Goal: Information Seeking & Learning: Learn about a topic

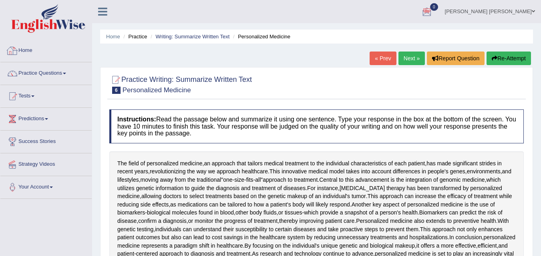
click at [26, 54] on link "Home" at bounding box center [45, 50] width 91 height 20
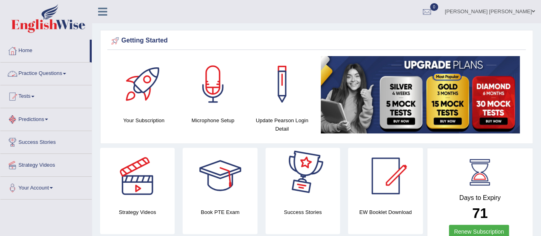
click at [60, 71] on link "Practice Questions" at bounding box center [45, 72] width 91 height 20
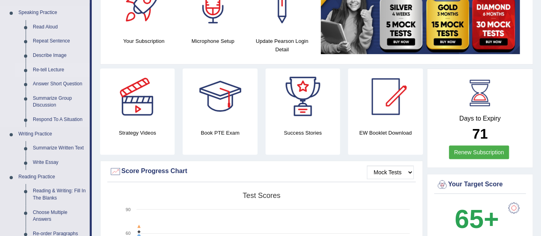
scroll to position [80, 0]
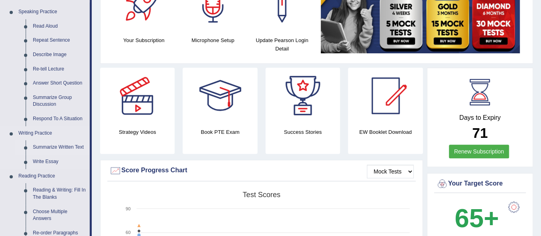
click at [48, 148] on link "Summarize Written Text" at bounding box center [59, 147] width 60 height 14
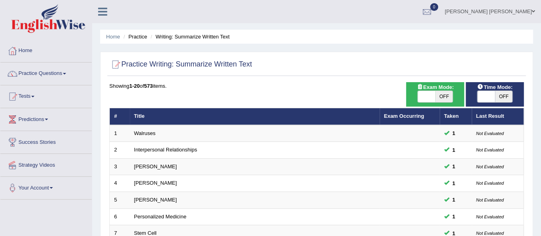
click at [66, 73] on span at bounding box center [64, 74] width 3 height 2
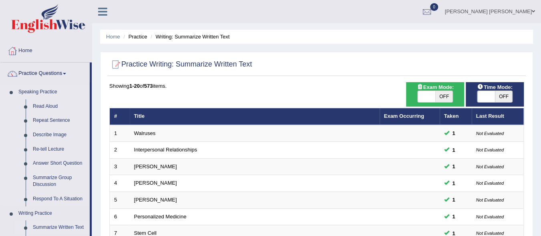
click at [2, 147] on li "Speaking Practice Read Aloud Repeat Sentence Describe Image Re-tell Lecture Ans…" at bounding box center [44, 145] width 89 height 121
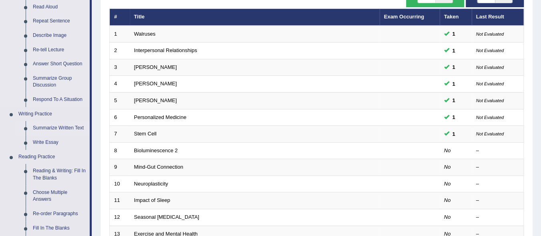
scroll to position [112, 0]
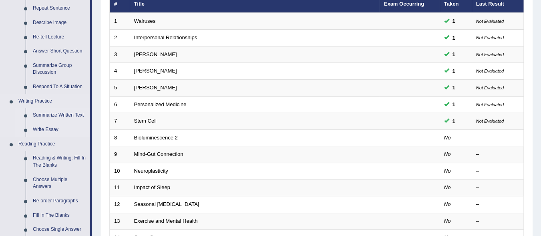
click at [40, 130] on link "Write Essay" at bounding box center [59, 129] width 60 height 14
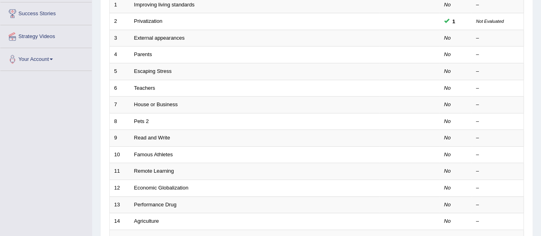
scroll to position [128, 0]
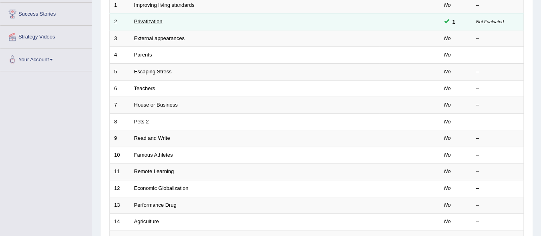
click at [162, 20] on link "Privatization" at bounding box center [148, 21] width 28 height 6
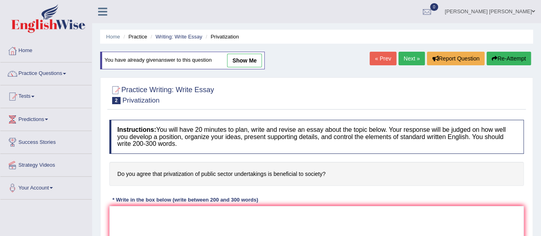
click at [242, 60] on link "show me" at bounding box center [244, 61] width 35 height 14
type textarea "The increasing inluence of privatizating of public sector on our lives has igni…"
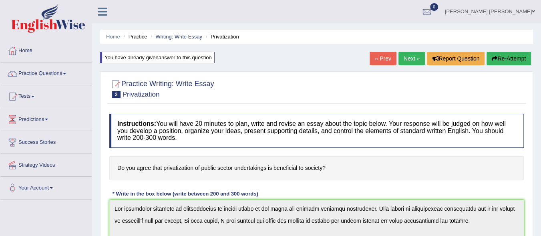
click at [68, 75] on link "Practice Questions" at bounding box center [45, 72] width 91 height 20
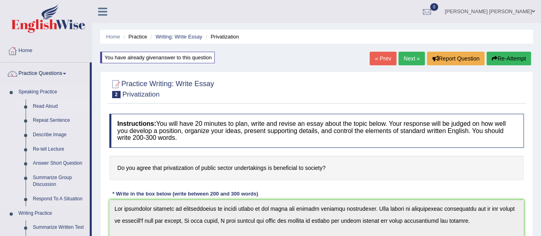
click at [68, 102] on link "Read Aloud" at bounding box center [59, 106] width 60 height 14
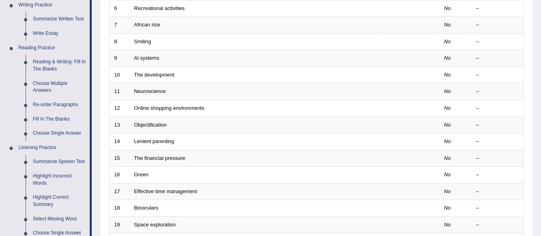
scroll to position [224, 0]
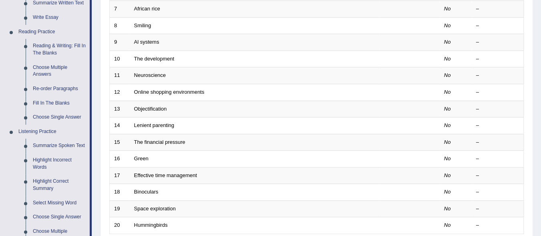
click at [539, 190] on div "Home Practice Speaking: Read Aloud Practice Speaking: Read Aloud Time Mode: ON …" at bounding box center [316, 31] width 448 height 510
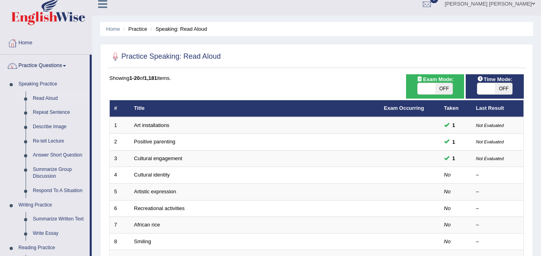
scroll to position [0, 0]
